Goal: Task Accomplishment & Management: Use online tool/utility

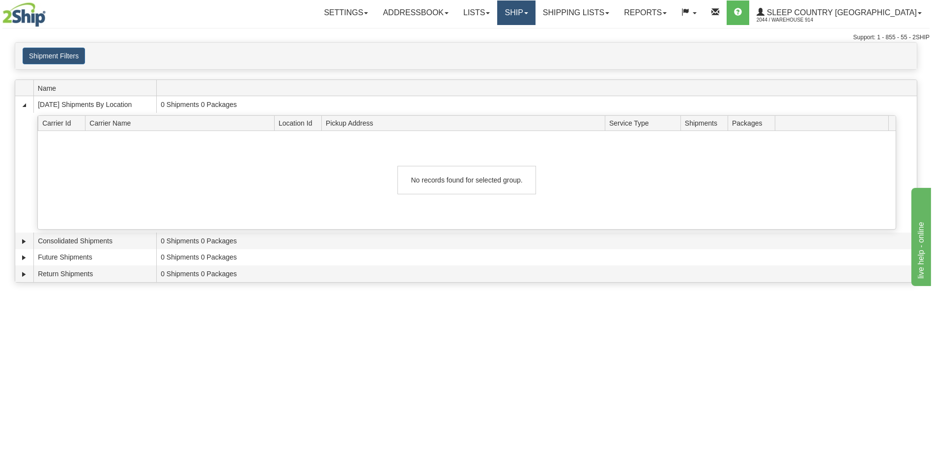
click at [535, 10] on link "Ship" at bounding box center [516, 12] width 38 height 25
click at [525, 50] on span "OnHold / Order Queue" at bounding box center [490, 47] width 69 height 8
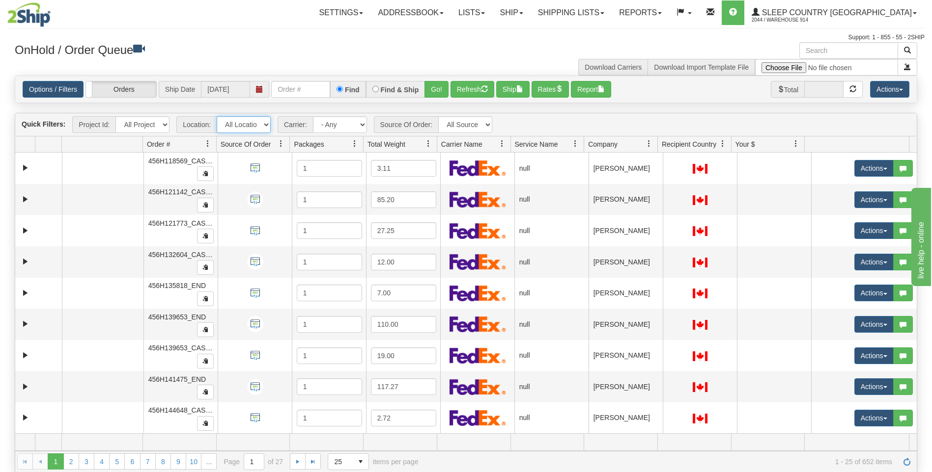
click at [265, 125] on select "All Locations 914 9009 CASPC END SLE BEDDN ZINUC" at bounding box center [244, 124] width 54 height 17
select select "7603"
click at [217, 116] on select "All Locations 914 9009 CASPC END SLE BEDDN ZINUC" at bounding box center [244, 124] width 54 height 17
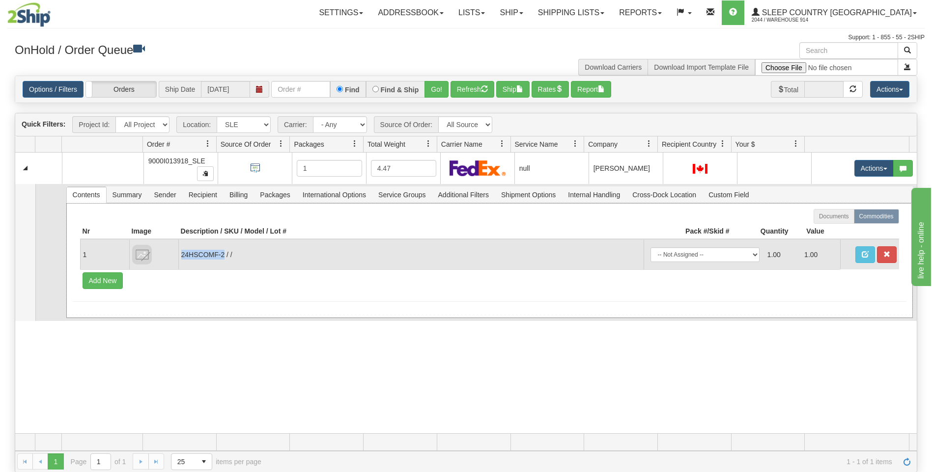
drag, startPoint x: 223, startPoint y: 253, endPoint x: 180, endPoint y: 253, distance: 43.7
click at [180, 253] on td "24HSCOMF-2 / /" at bounding box center [410, 255] width 465 height 30
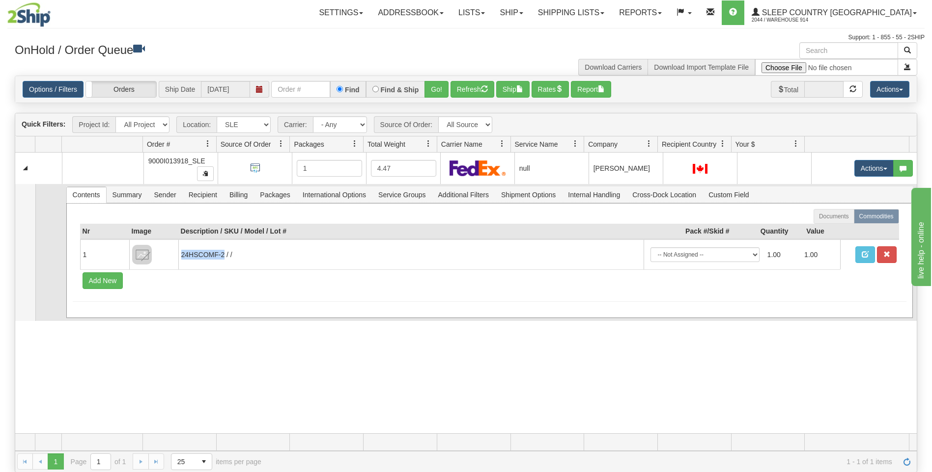
copy td "24HSCOMF-2"
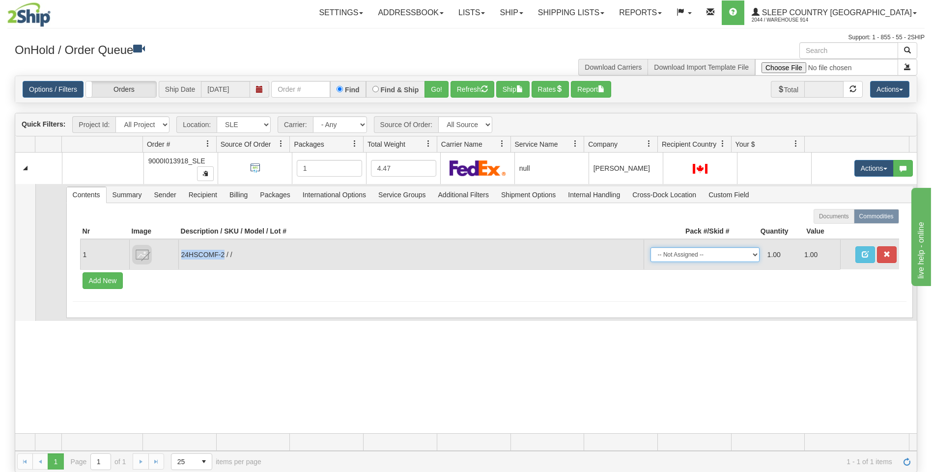
click at [745, 255] on select "-- Not Assigned -- Package 1" at bounding box center [704, 255] width 109 height 15
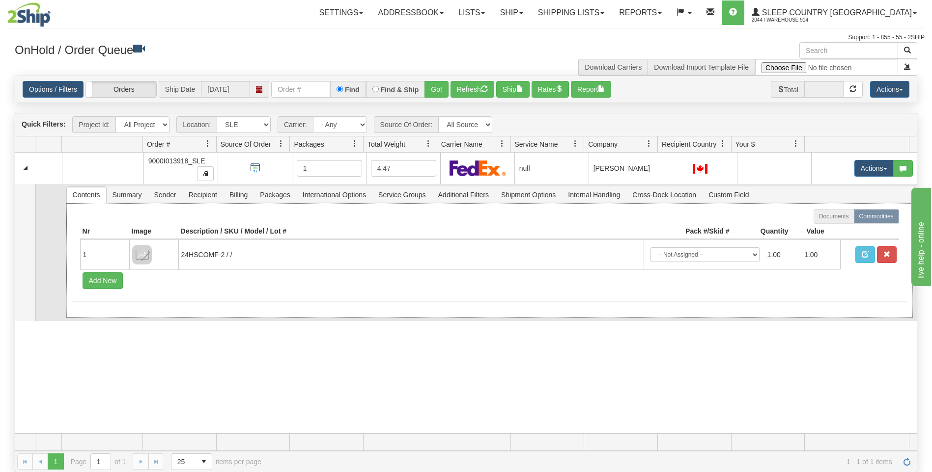
click at [652, 216] on div at bounding box center [489, 216] width 819 height 15
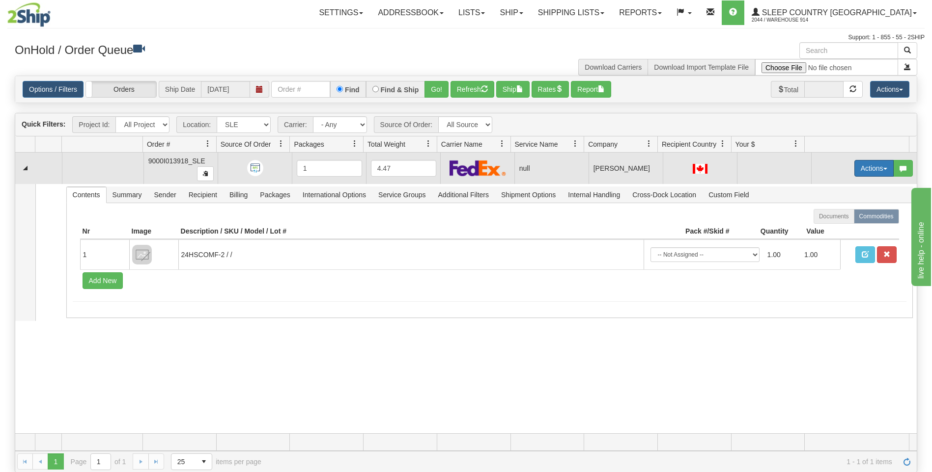
click at [878, 171] on button "Actions" at bounding box center [873, 168] width 39 height 17
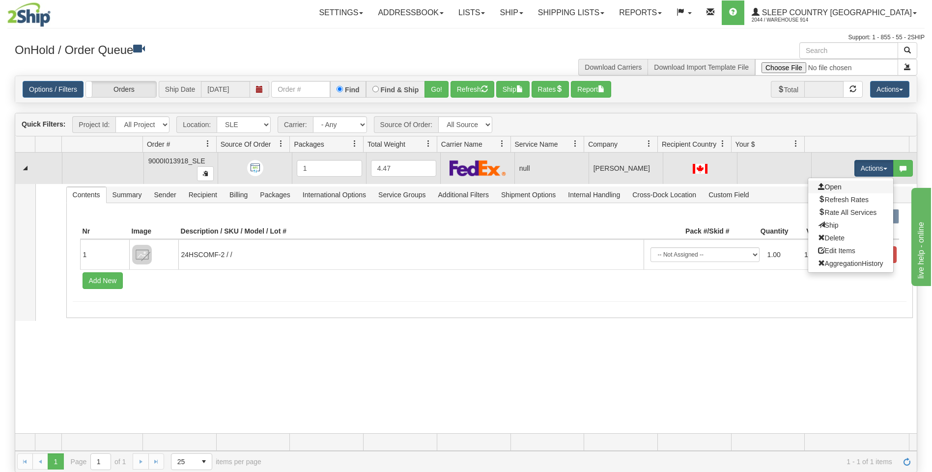
click at [864, 188] on link "Open" at bounding box center [850, 187] width 85 height 13
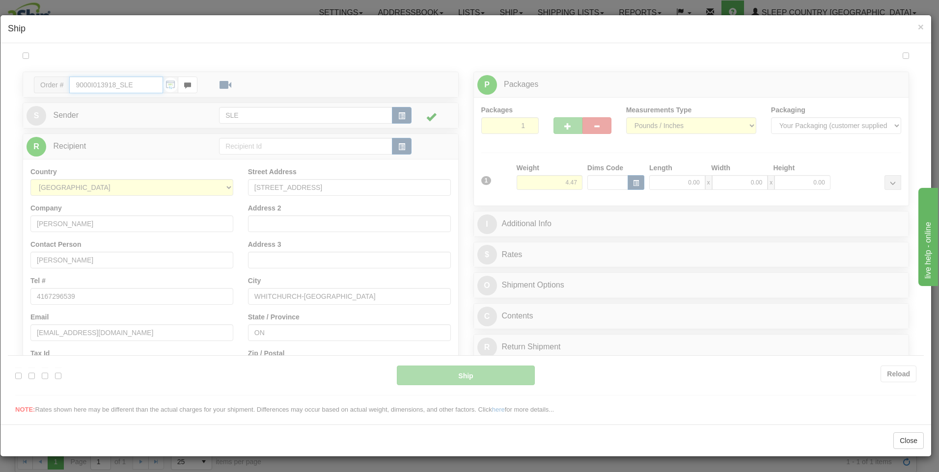
type input "08:11"
type input "16:00"
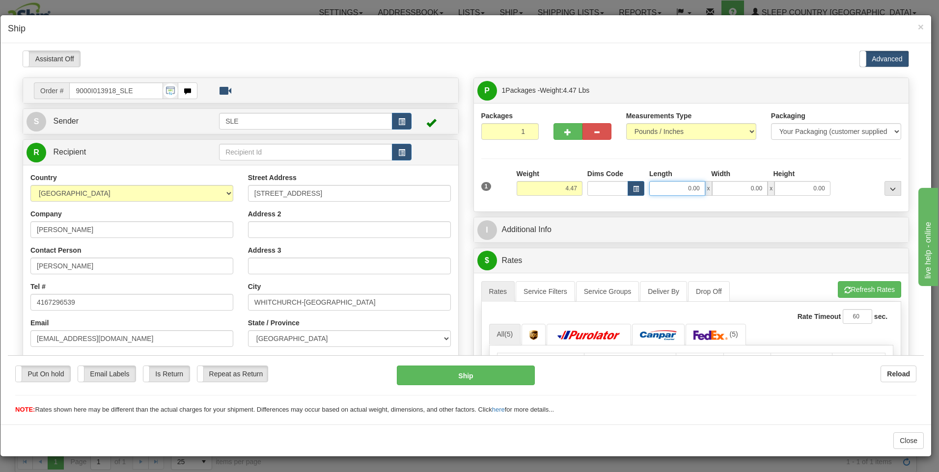
click at [685, 189] on input "0.00" at bounding box center [677, 188] width 56 height 15
click at [685, 189] on input "Length" at bounding box center [677, 188] width 56 height 15
type input "14.00"
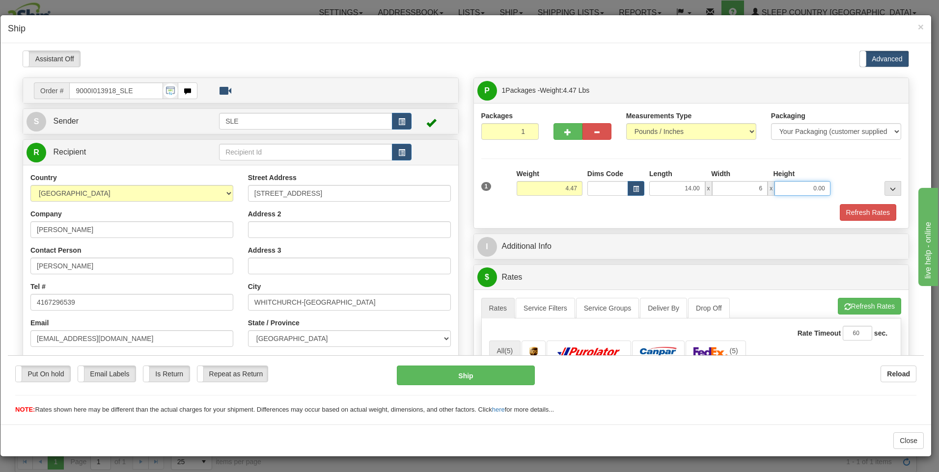
type input "6.00"
type input "18.00"
click at [854, 306] on button "Refresh Rates" at bounding box center [869, 306] width 63 height 17
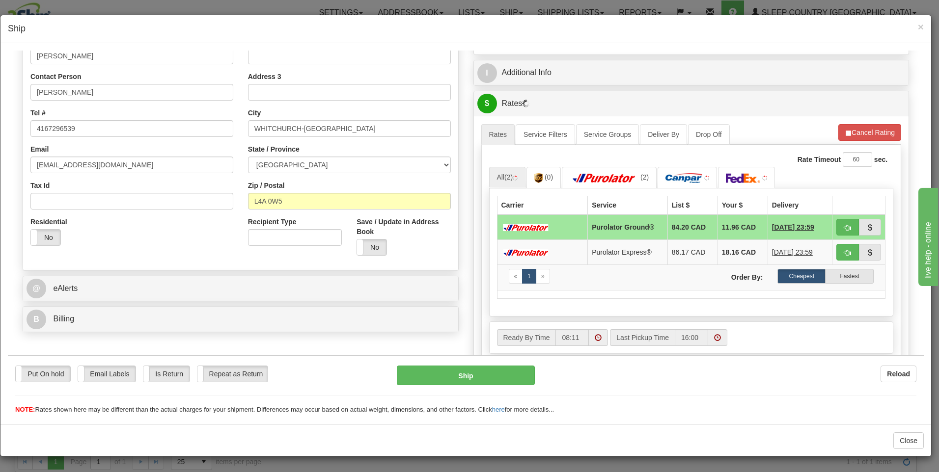
scroll to position [196, 0]
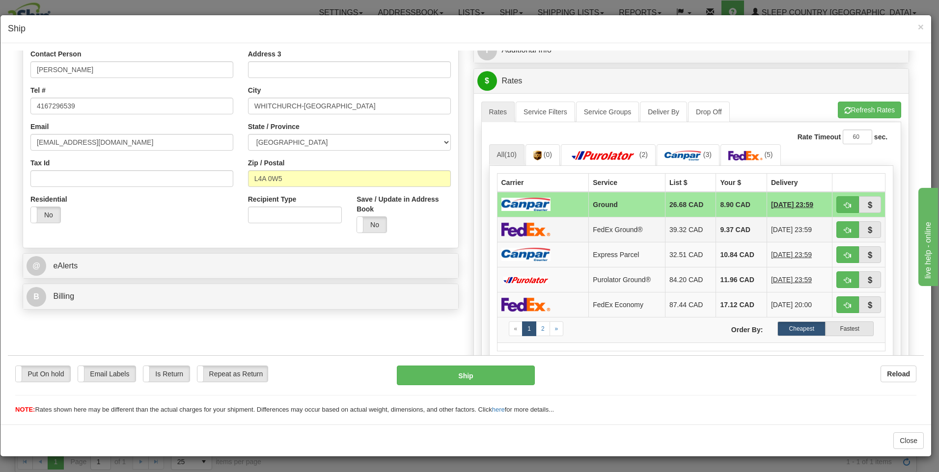
click at [729, 231] on td "9.37 CAD" at bounding box center [741, 229] width 51 height 25
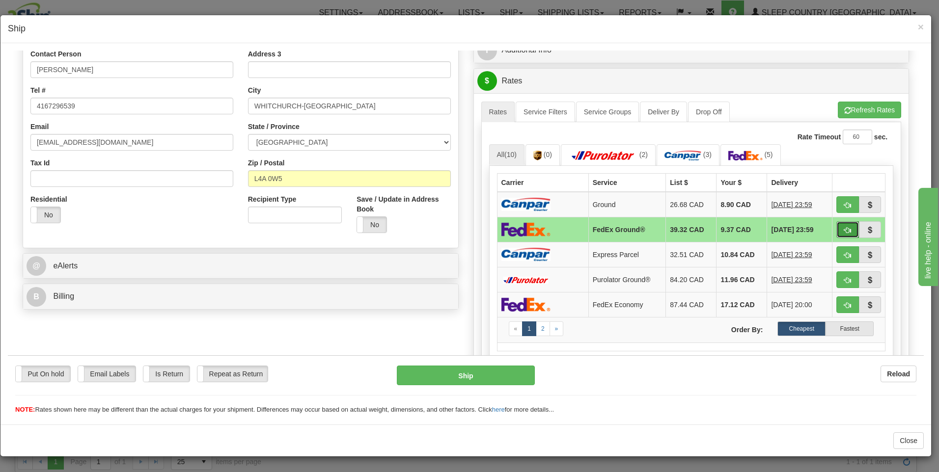
click at [844, 232] on span "button" at bounding box center [847, 230] width 7 height 6
type input "92"
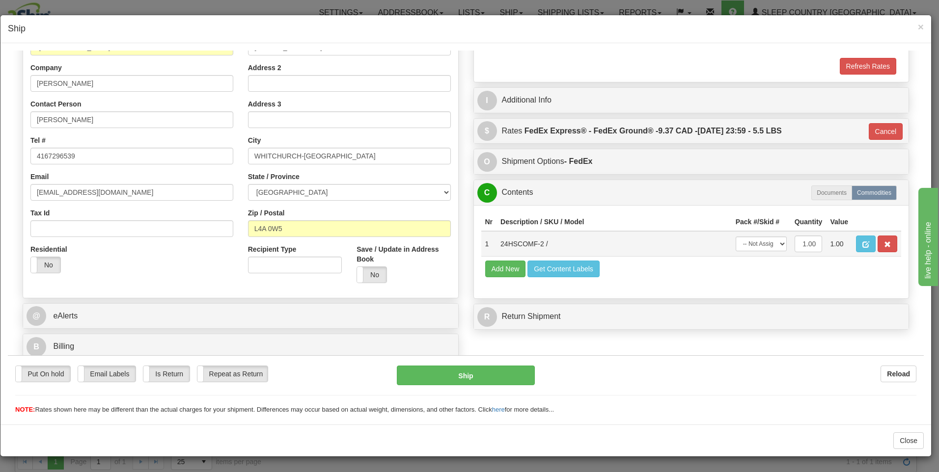
scroll to position [146, 0]
click at [770, 242] on select "-- Not Assigned -- Package 1" at bounding box center [761, 243] width 51 height 15
select select "0"
click at [736, 236] on select "-- Not Assigned -- Package 1" at bounding box center [761, 243] width 51 height 15
click at [471, 378] on button "Ship" at bounding box center [466, 375] width 138 height 20
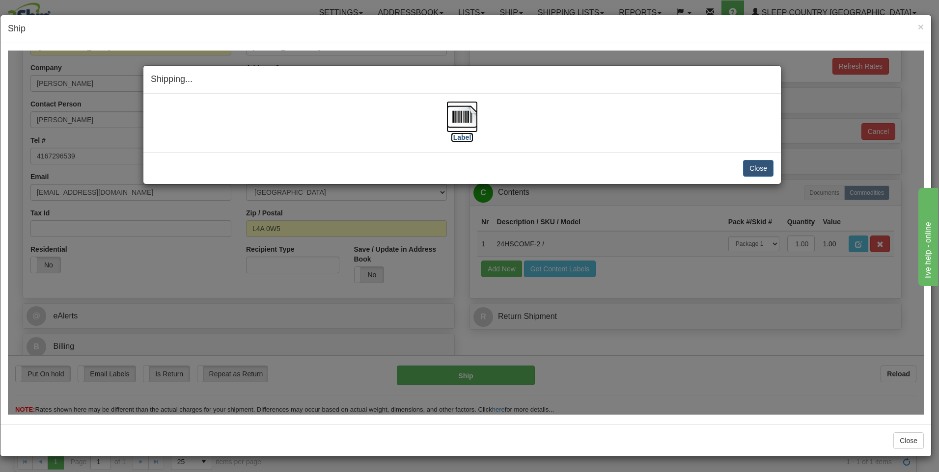
click at [463, 138] on label "[Label]" at bounding box center [462, 137] width 23 height 10
click at [755, 168] on button "Close" at bounding box center [758, 168] width 30 height 17
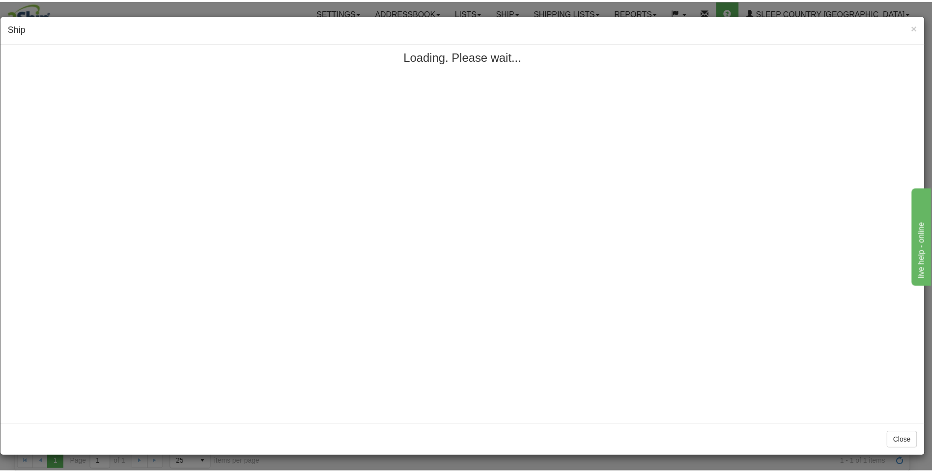
scroll to position [0, 0]
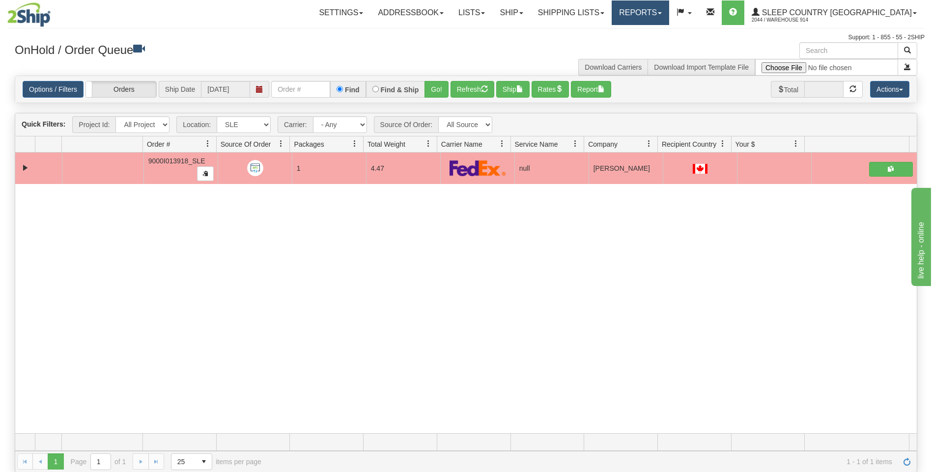
click at [669, 11] on link "Reports" at bounding box center [639, 12] width 57 height 25
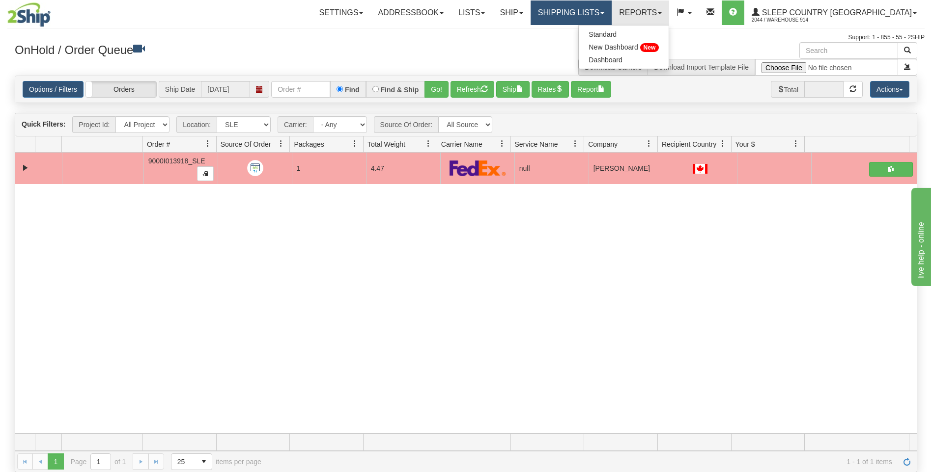
click at [611, 11] on link "Shipping lists" at bounding box center [570, 12] width 81 height 25
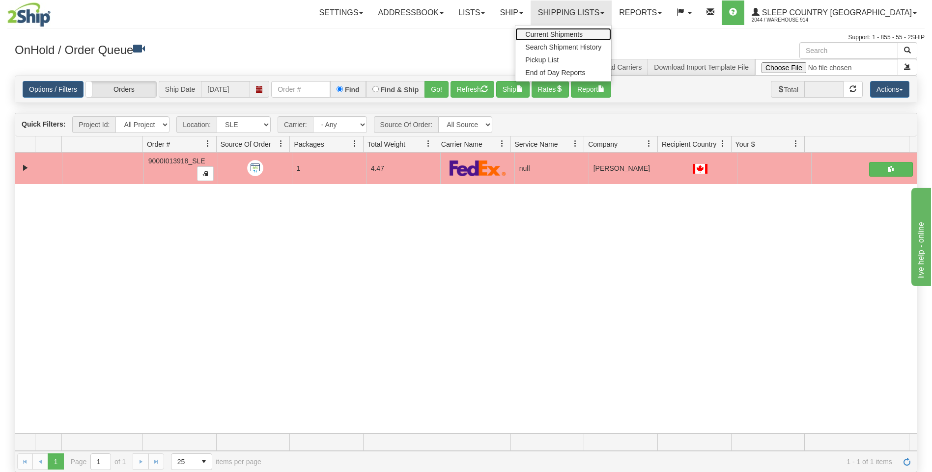
click at [611, 32] on link "Current Shipments" at bounding box center [563, 34] width 96 height 13
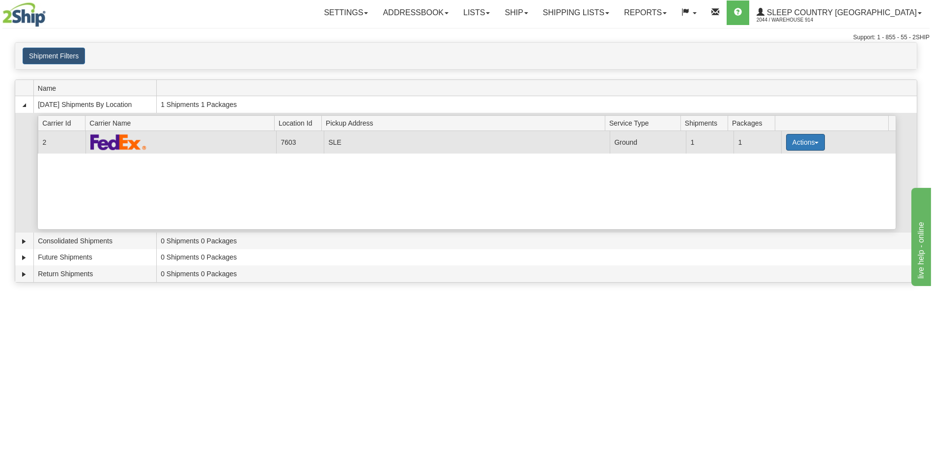
click at [815, 144] on button "Actions" at bounding box center [805, 142] width 39 height 17
click at [777, 174] on span "Close" at bounding box center [766, 173] width 23 height 7
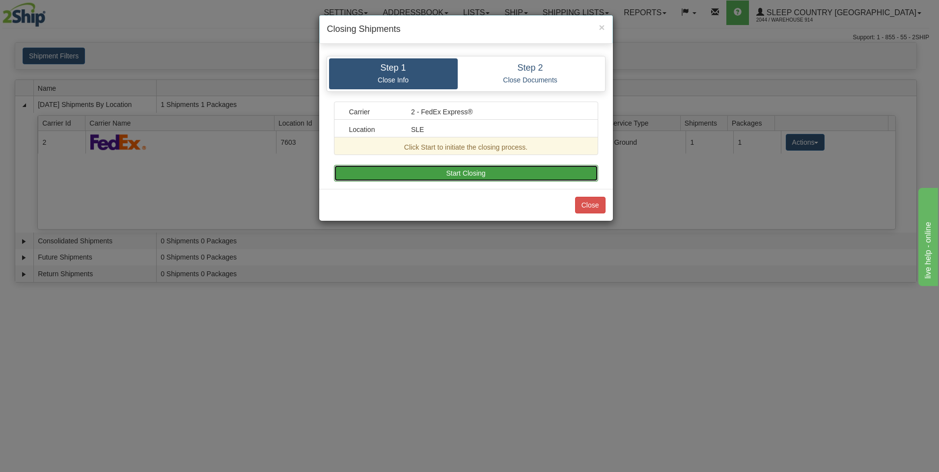
click at [460, 174] on button "Start Closing" at bounding box center [466, 173] width 264 height 17
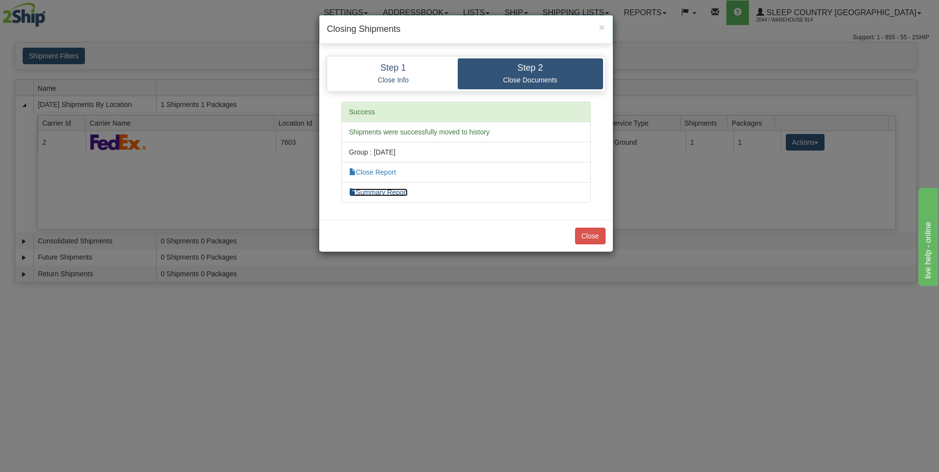
click at [396, 193] on link "Summary Report" at bounding box center [378, 193] width 59 height 8
click at [387, 171] on link "Close Report" at bounding box center [372, 172] width 47 height 8
click at [591, 235] on button "Close" at bounding box center [590, 236] width 30 height 17
